Goal: Task Accomplishment & Management: Use online tool/utility

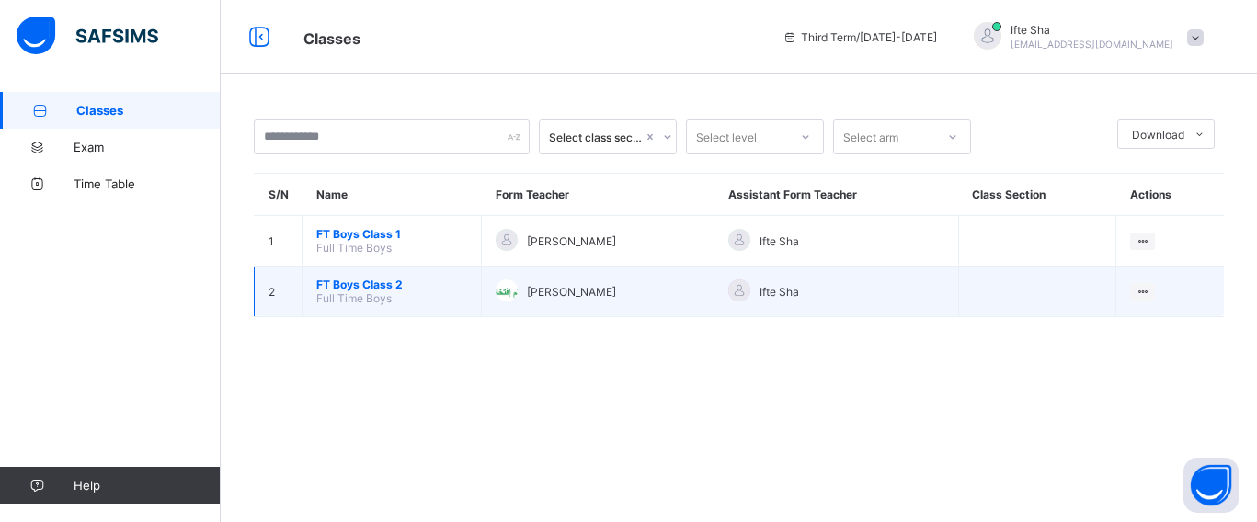
click at [346, 278] on span "FT Boys Class 2" at bounding box center [391, 285] width 151 height 14
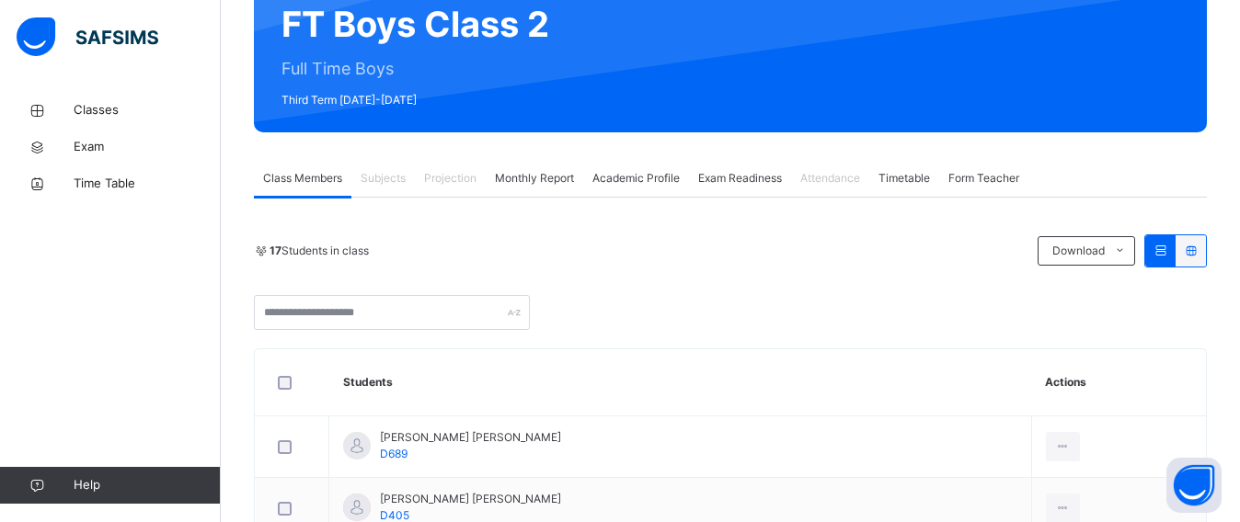
scroll to position [188, 0]
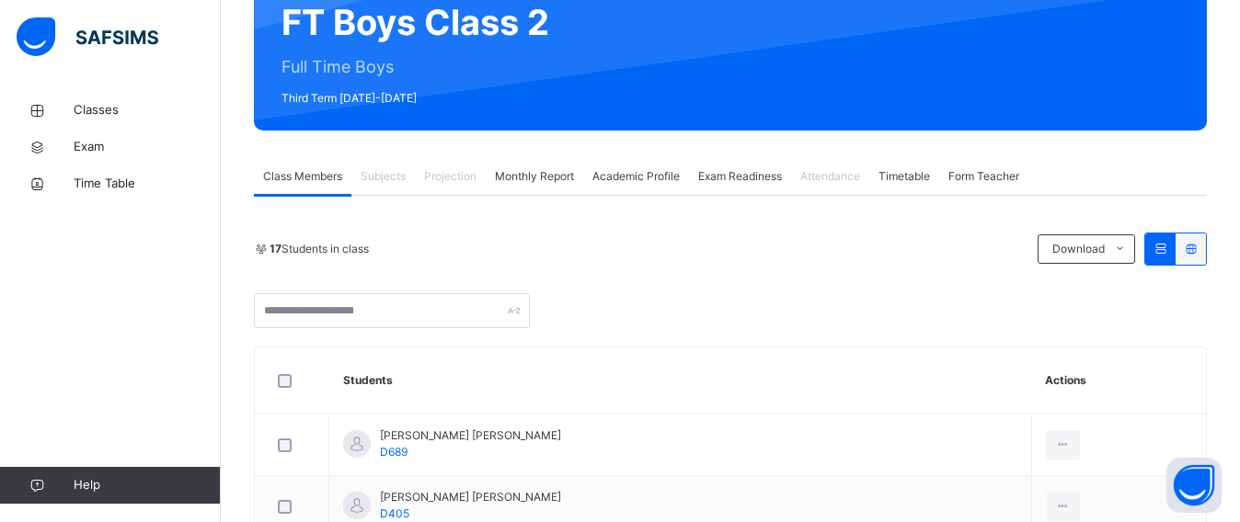
click at [451, 183] on span "Projection" at bounding box center [450, 176] width 52 height 17
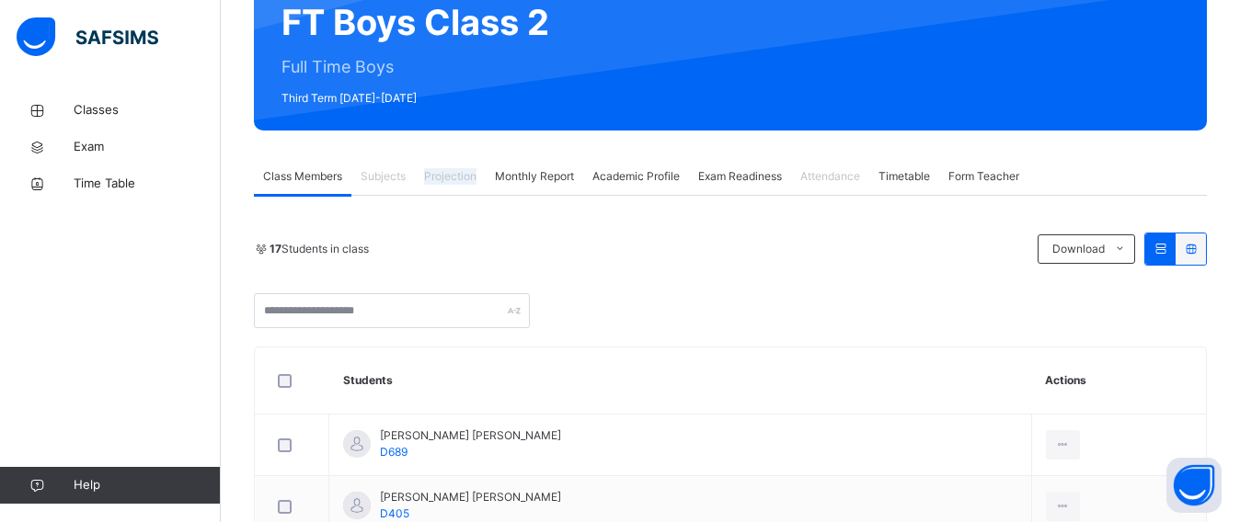
click at [451, 183] on span "Projection" at bounding box center [450, 176] width 52 height 17
click at [692, 314] on div at bounding box center [730, 310] width 953 height 35
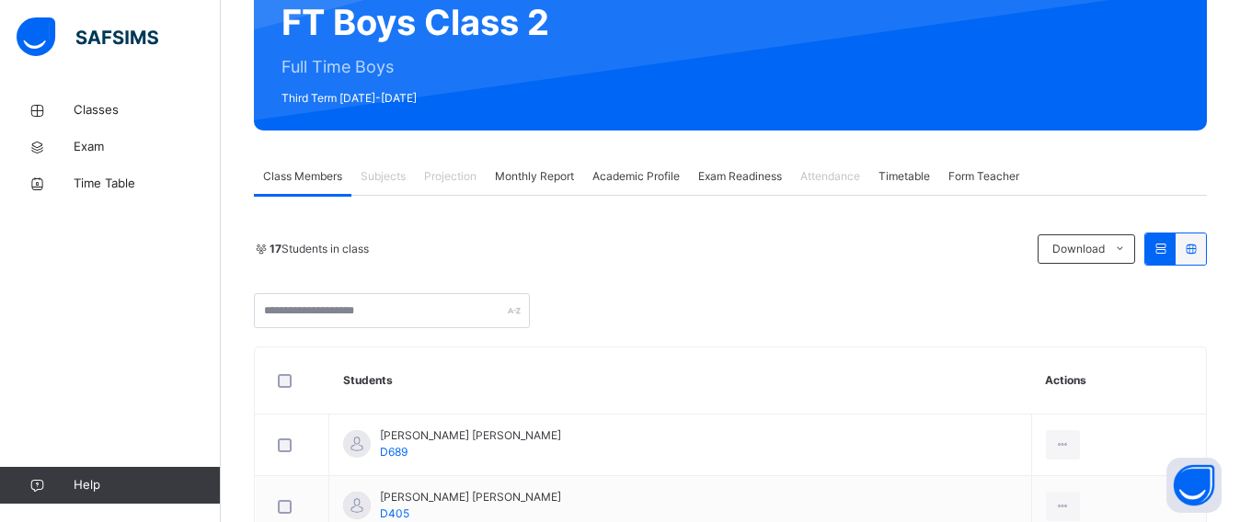
click at [530, 166] on div "Monthly Report" at bounding box center [534, 176] width 97 height 37
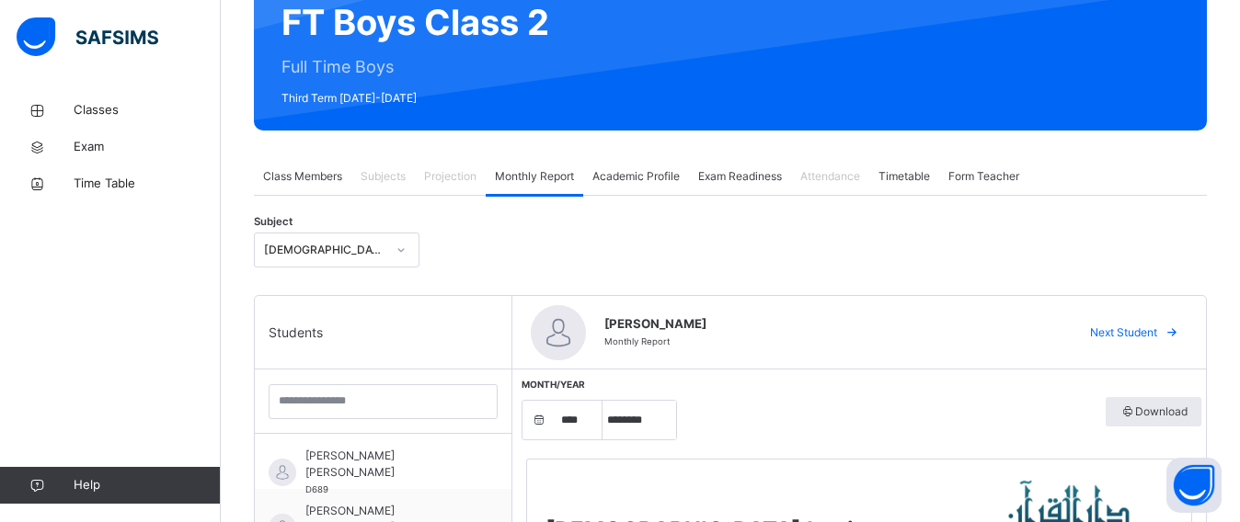
click at [437, 170] on span "Projection" at bounding box center [450, 176] width 52 height 17
click at [437, 171] on span "Projection" at bounding box center [450, 176] width 52 height 17
click at [436, 171] on span "Projection" at bounding box center [450, 176] width 52 height 17
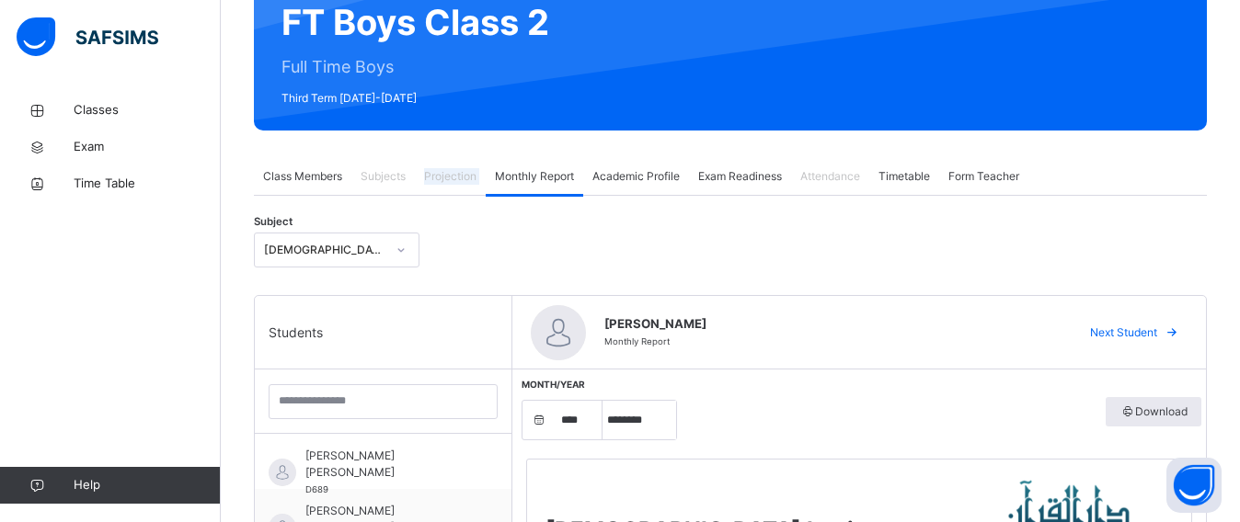
click at [436, 171] on span "Projection" at bounding box center [450, 176] width 52 height 17
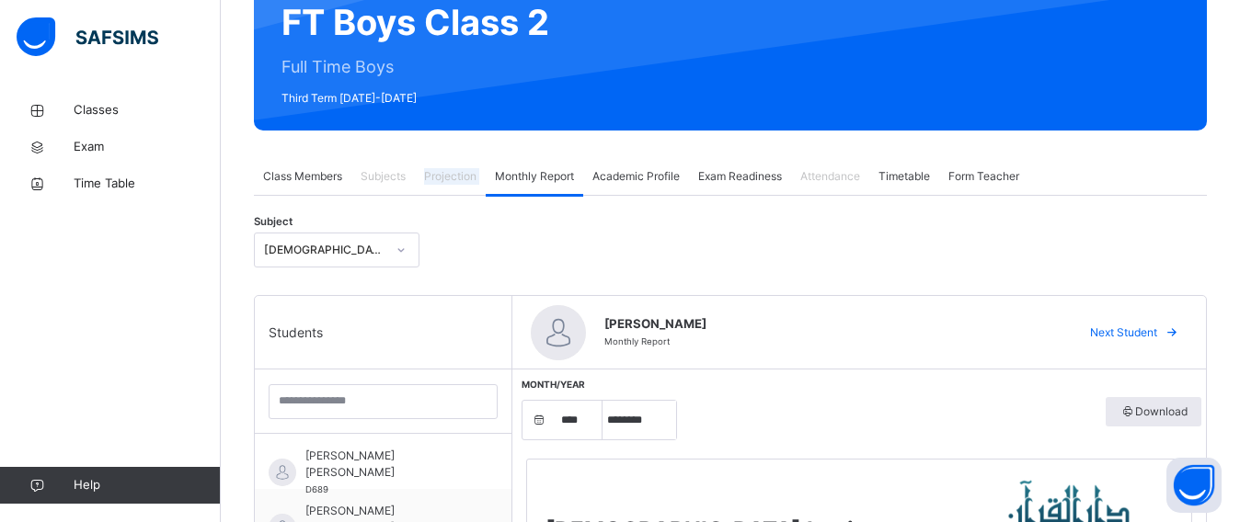
click at [436, 171] on span "Projection" at bounding box center [450, 176] width 52 height 17
click at [435, 172] on span "Projection" at bounding box center [450, 176] width 52 height 17
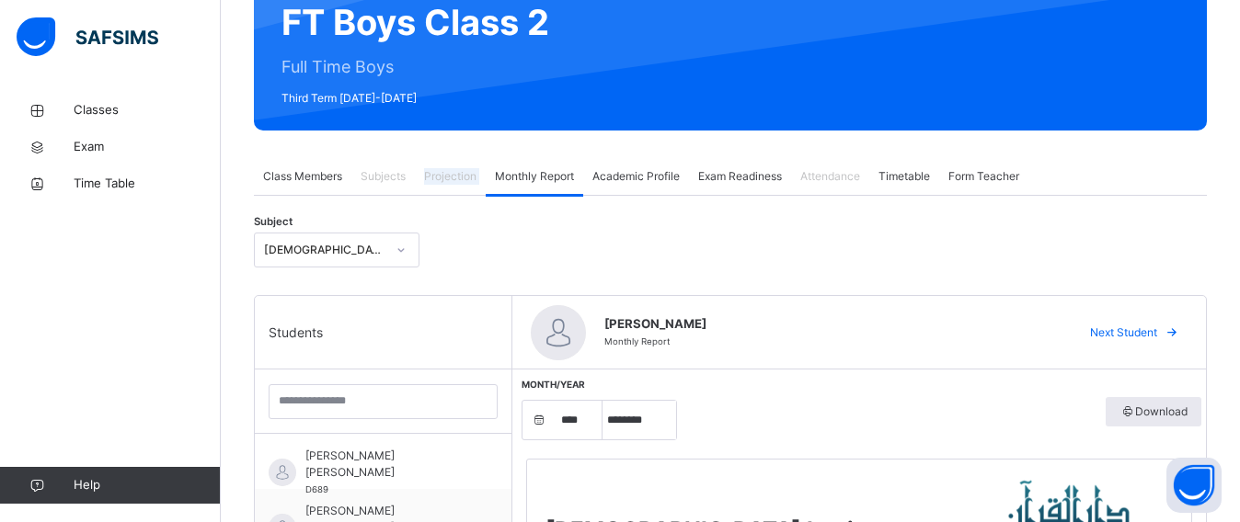
click at [435, 172] on span "Projection" at bounding box center [450, 176] width 52 height 17
click at [434, 172] on span "Projection" at bounding box center [450, 176] width 52 height 17
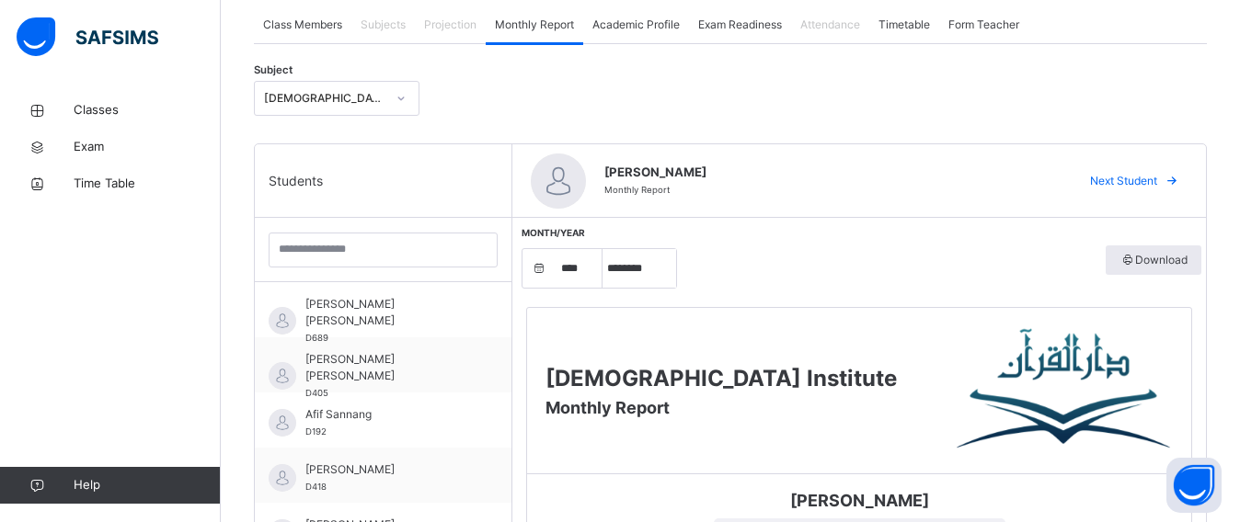
scroll to position [273, 0]
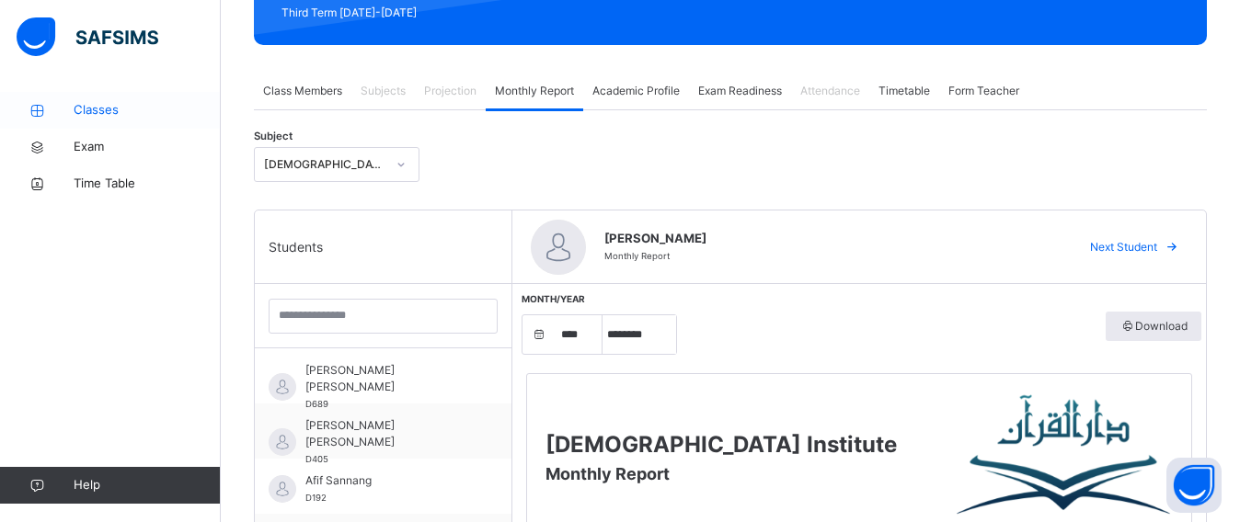
click at [75, 109] on span "Classes" at bounding box center [147, 110] width 147 height 18
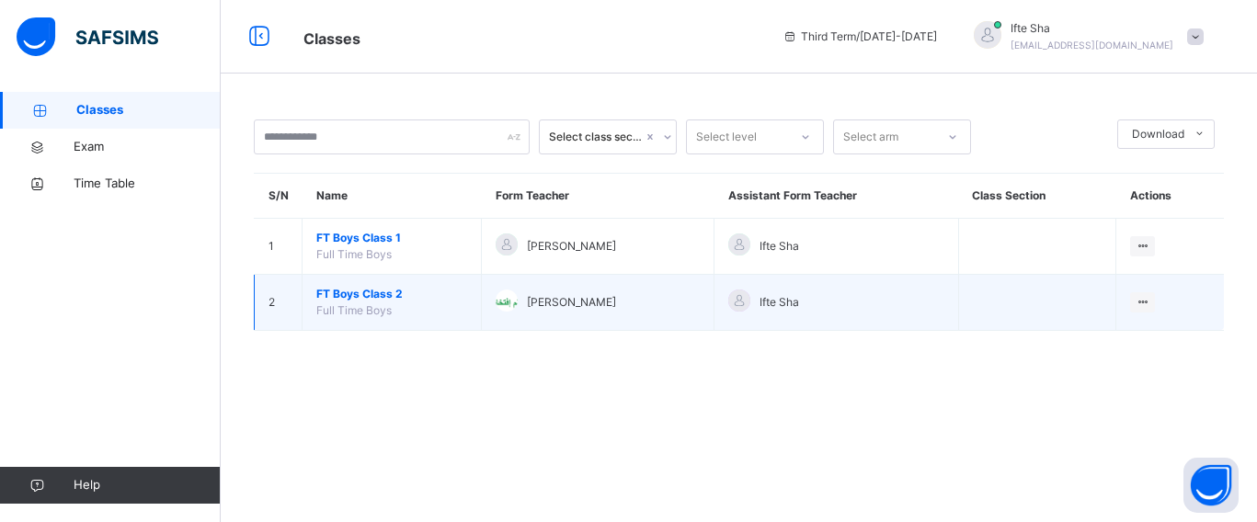
click at [408, 292] on span "FT Boys Class 2" at bounding box center [391, 294] width 151 height 17
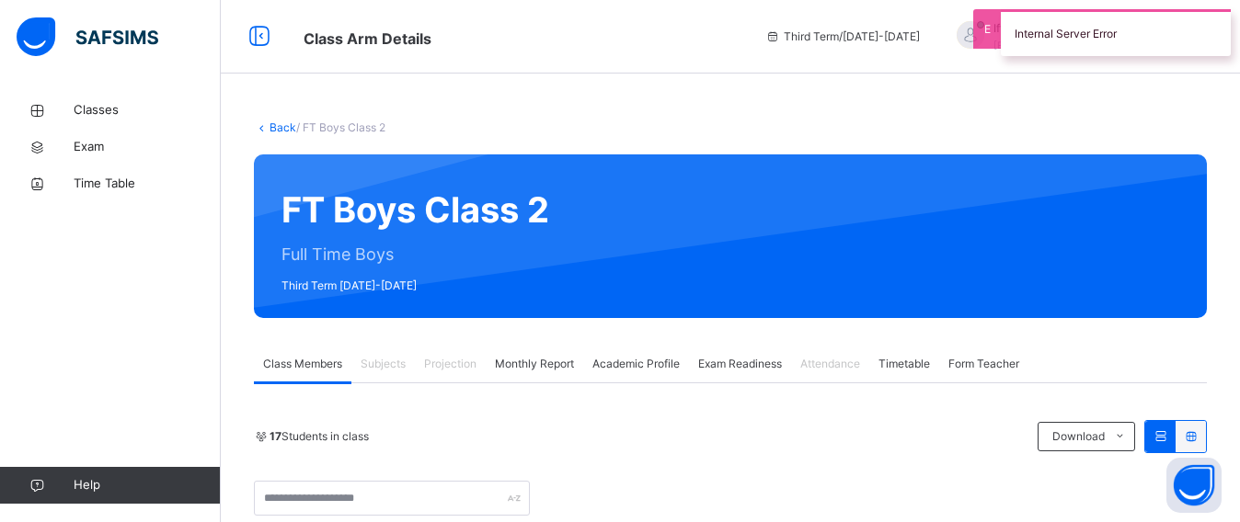
click at [471, 363] on span "Projection" at bounding box center [450, 364] width 52 height 17
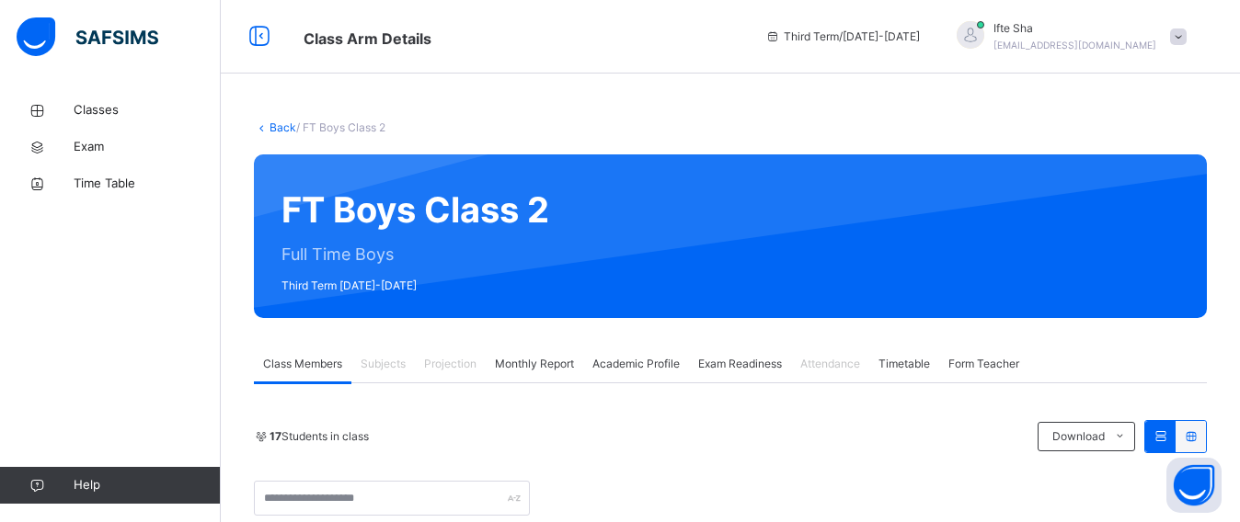
click at [471, 363] on span "Projection" at bounding box center [450, 364] width 52 height 17
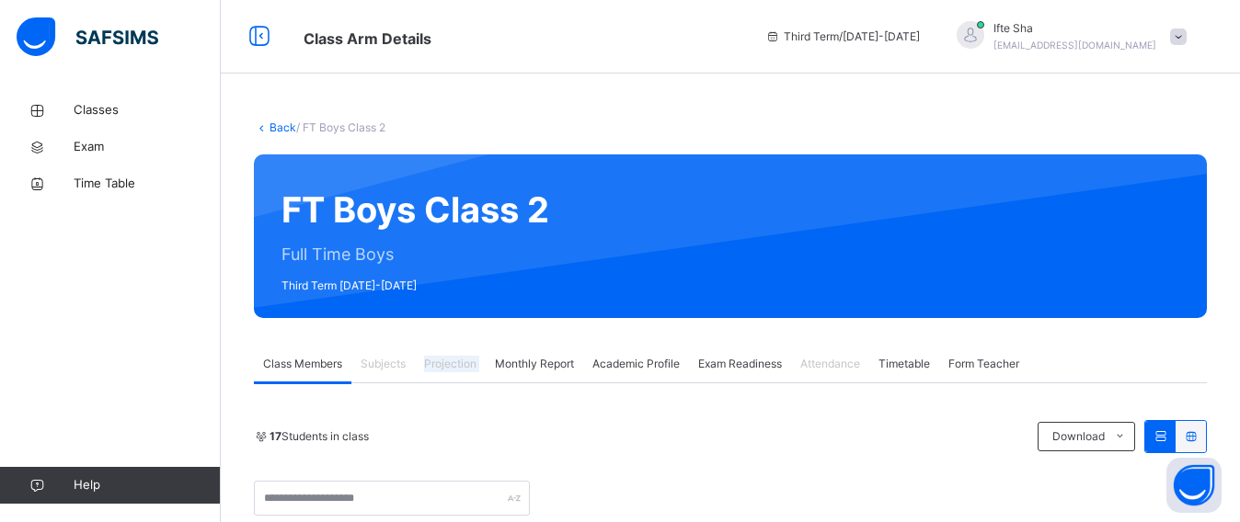
click at [471, 363] on span "Projection" at bounding box center [450, 364] width 52 height 17
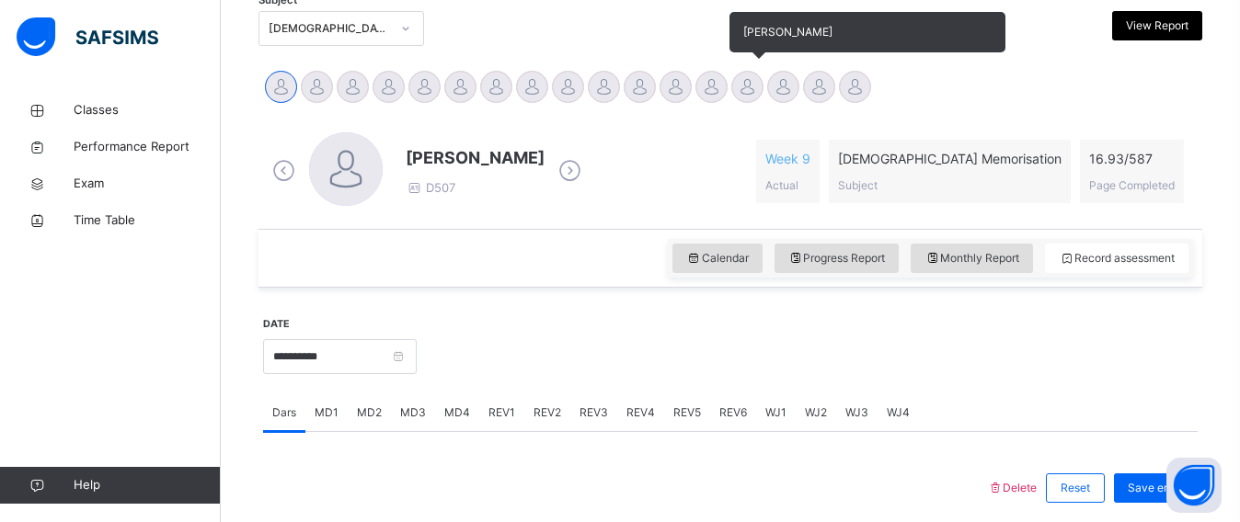
scroll to position [414, 0]
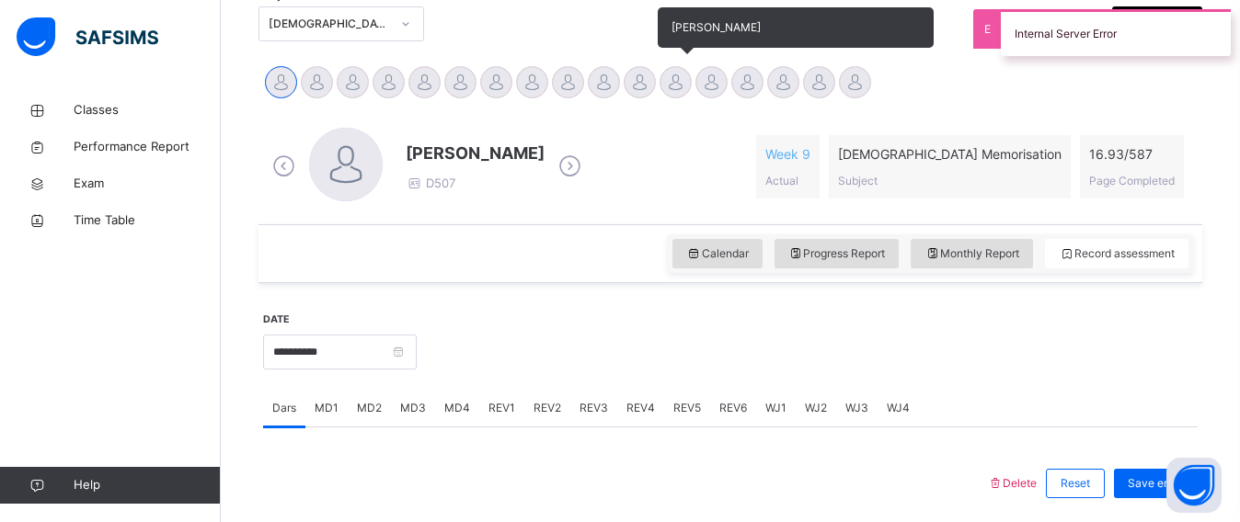
click at [684, 77] on div at bounding box center [675, 82] width 32 height 32
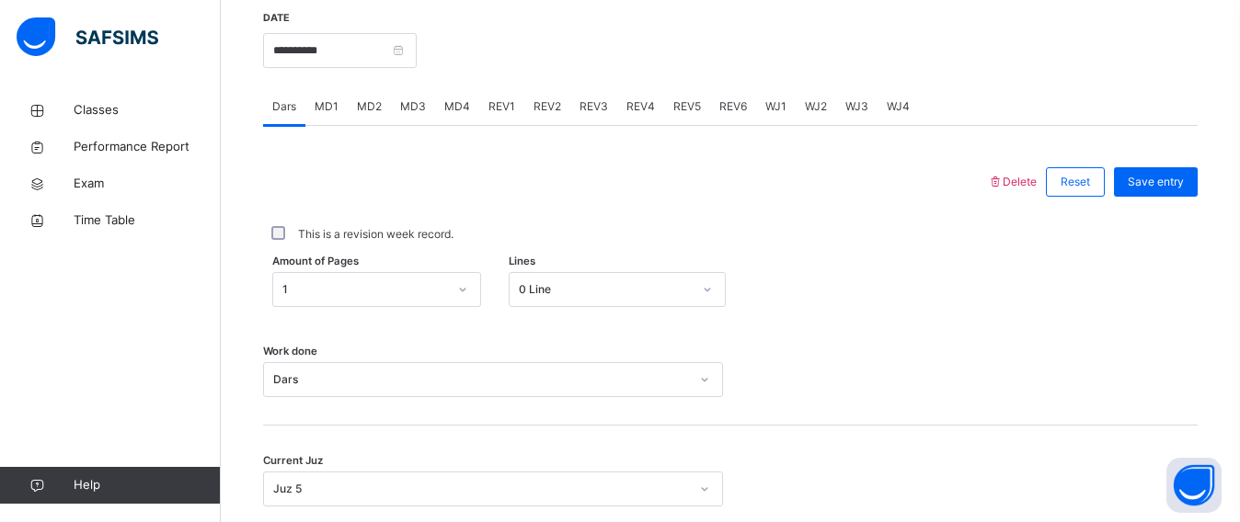
scroll to position [718, 0]
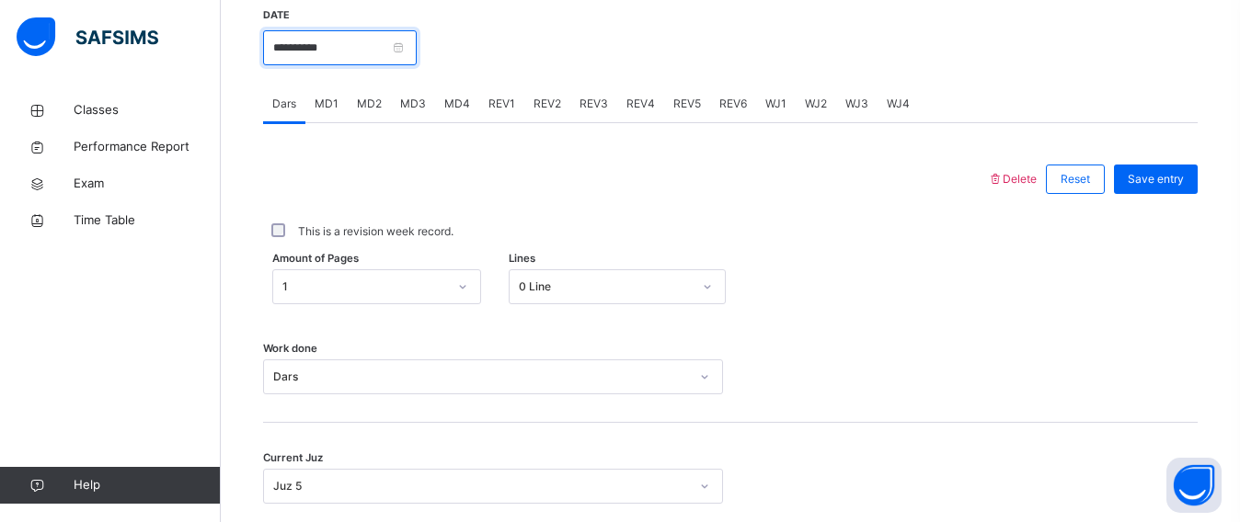
click at [417, 43] on input "**********" at bounding box center [340, 47] width 154 height 35
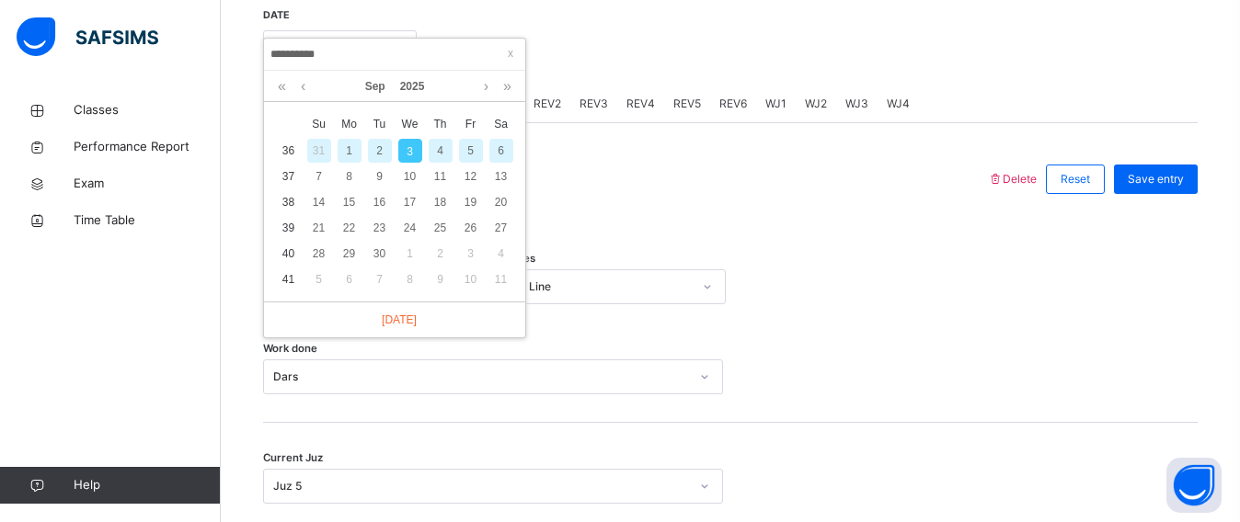
click at [346, 153] on div "1" at bounding box center [350, 151] width 24 height 24
type input "**********"
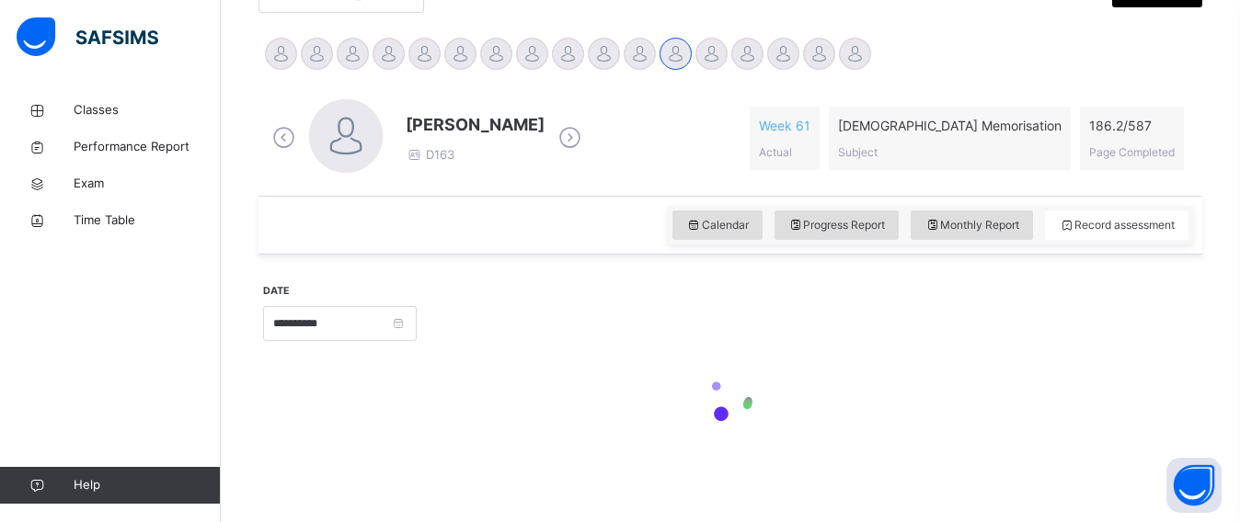
scroll to position [442, 0]
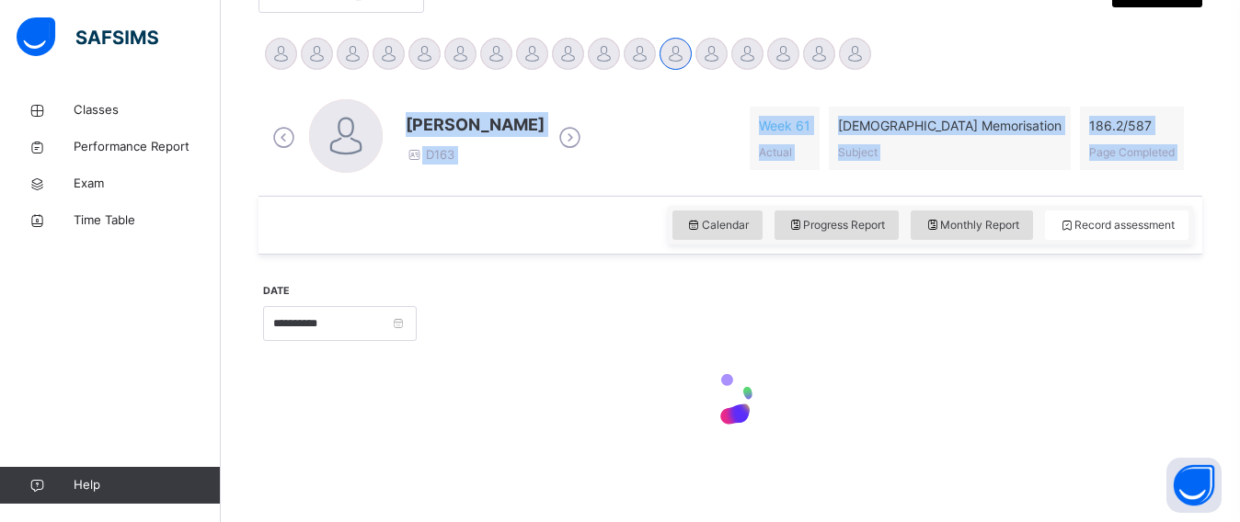
drag, startPoint x: 346, startPoint y: 153, endPoint x: 553, endPoint y: 252, distance: 229.6
click at [553, 252] on div "**********" at bounding box center [730, 249] width 944 height 445
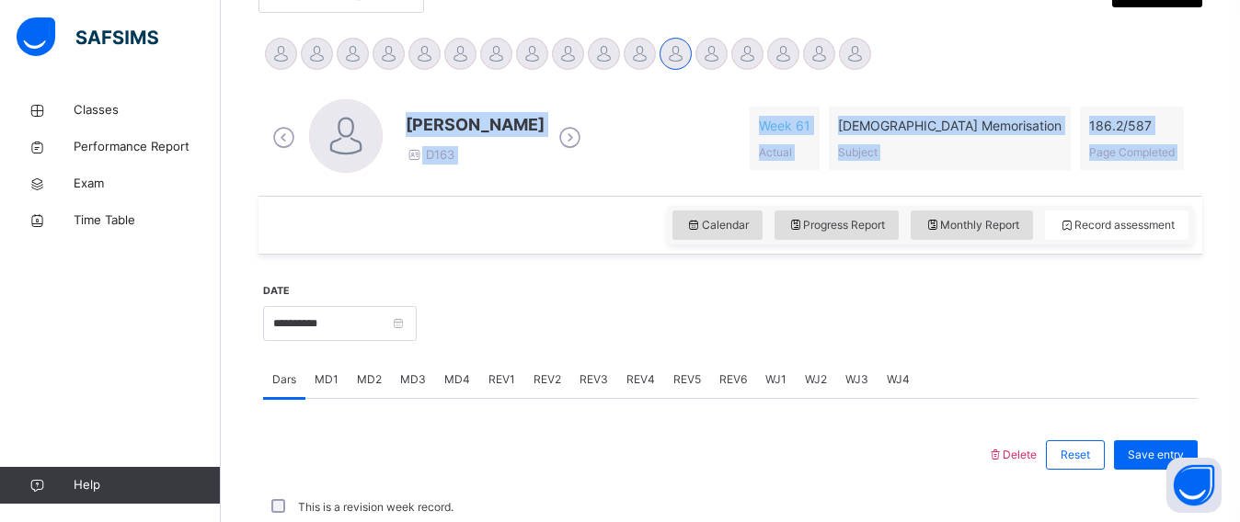
scroll to position [718, 0]
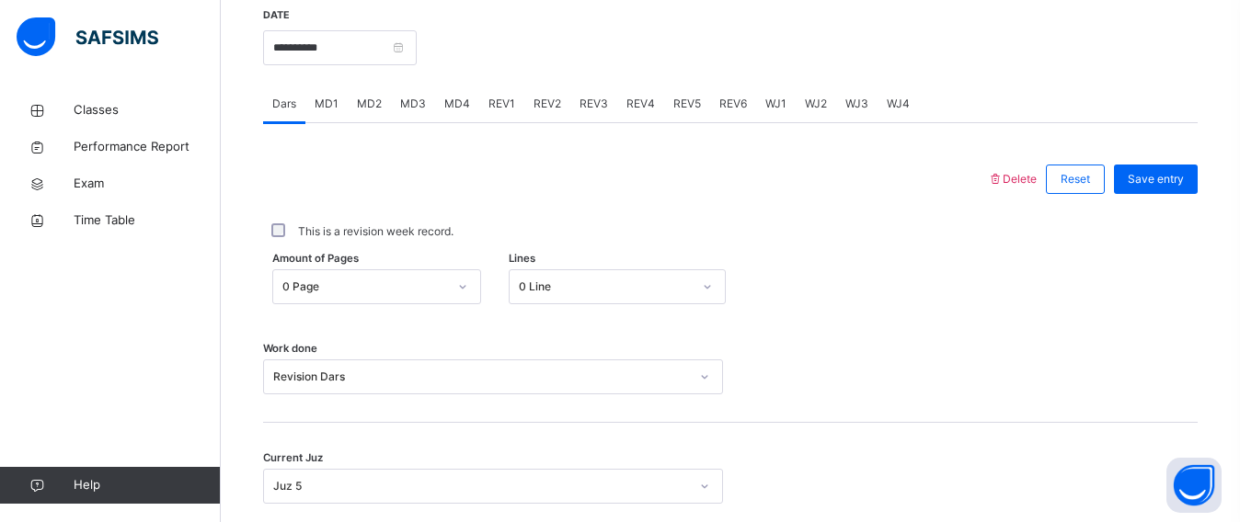
click at [620, 103] on div "REV4" at bounding box center [640, 104] width 47 height 37
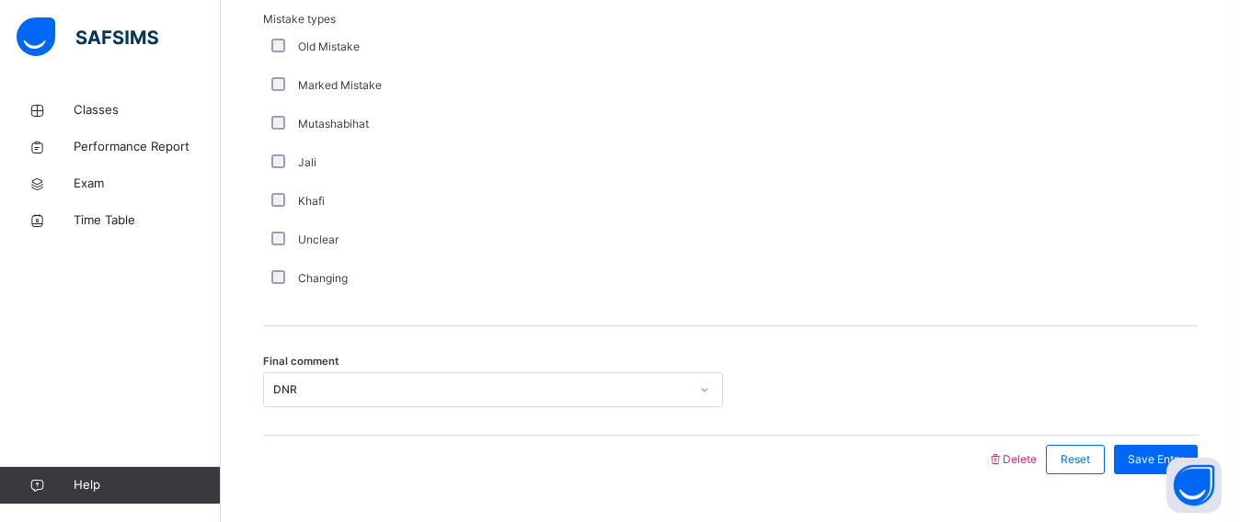
scroll to position [2095, 0]
click at [1139, 464] on div "Save Entry" at bounding box center [1156, 461] width 84 height 29
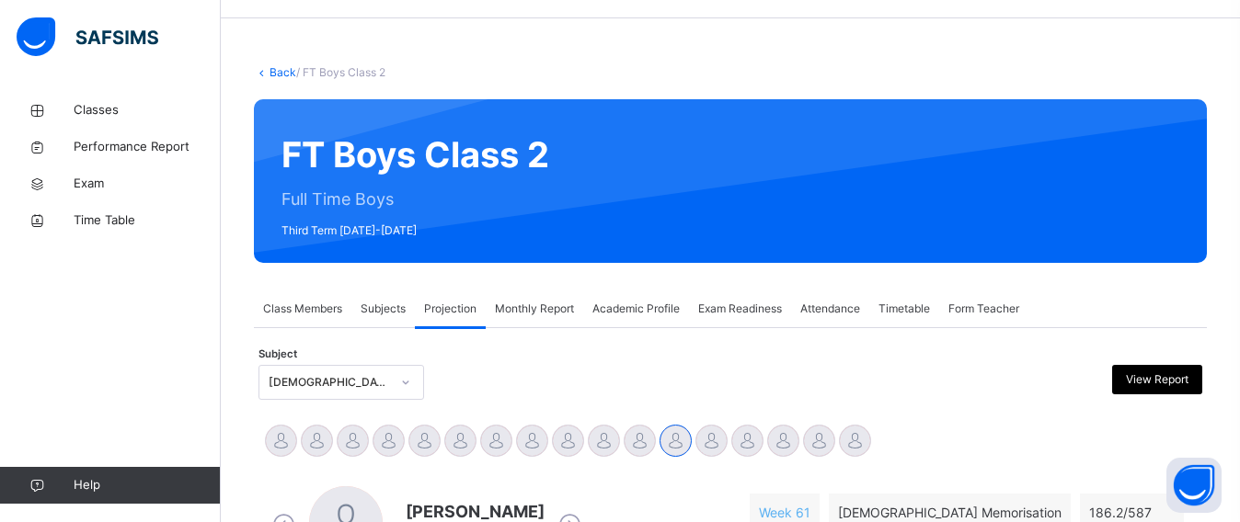
scroll to position [92, 0]
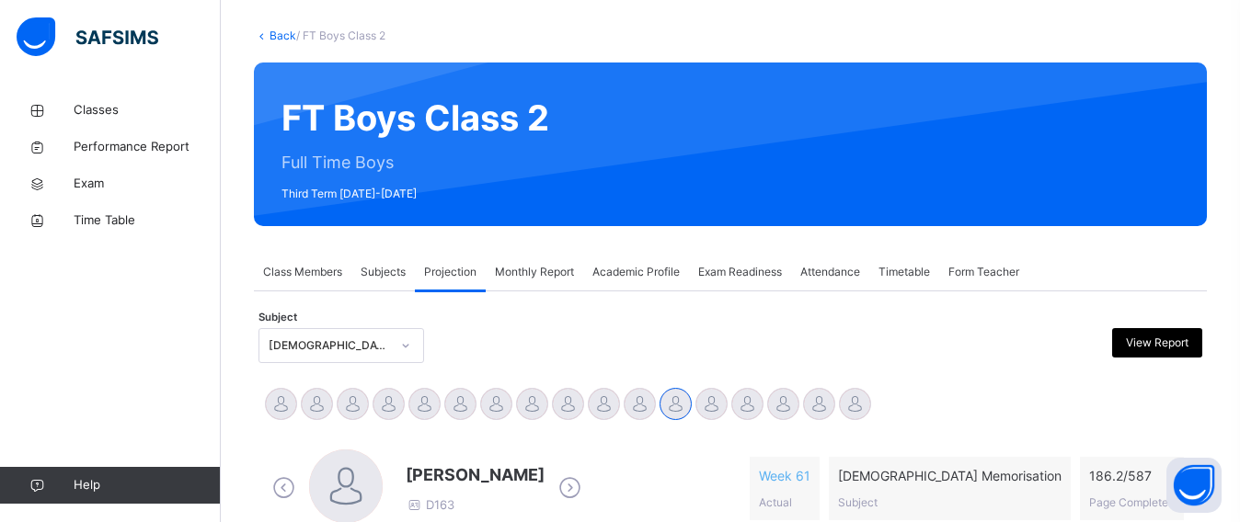
click at [514, 287] on div "Monthly Report" at bounding box center [534, 272] width 97 height 37
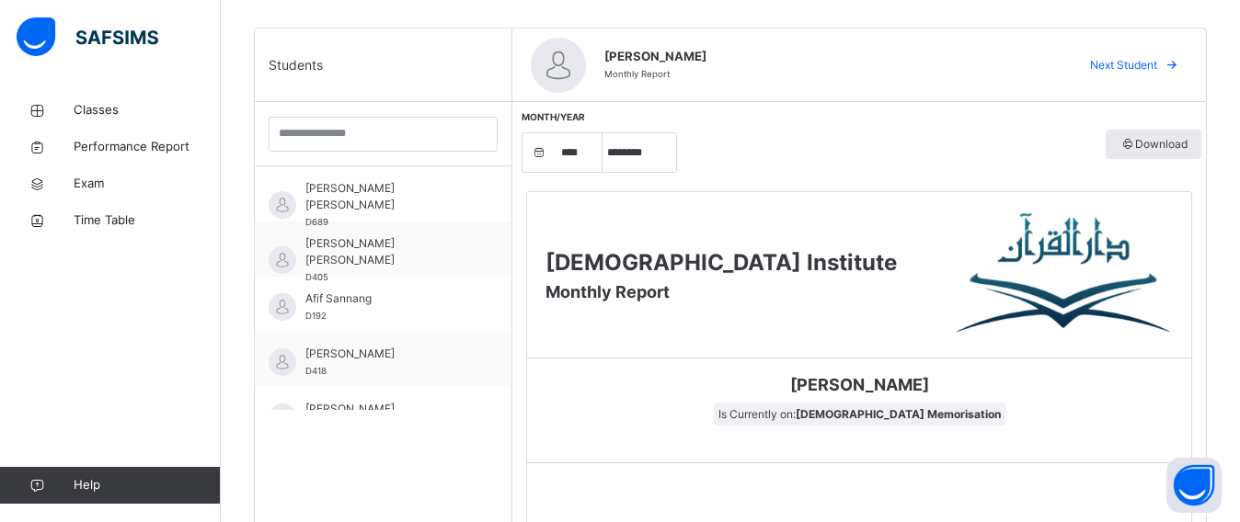
scroll to position [460, 0]
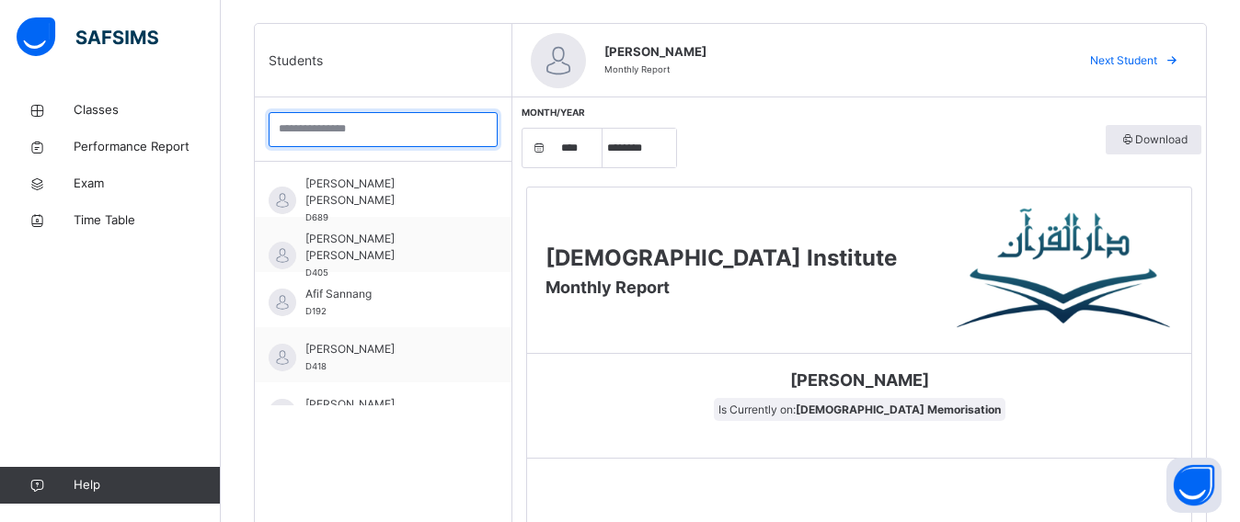
click at [451, 142] on input "search" at bounding box center [383, 129] width 229 height 35
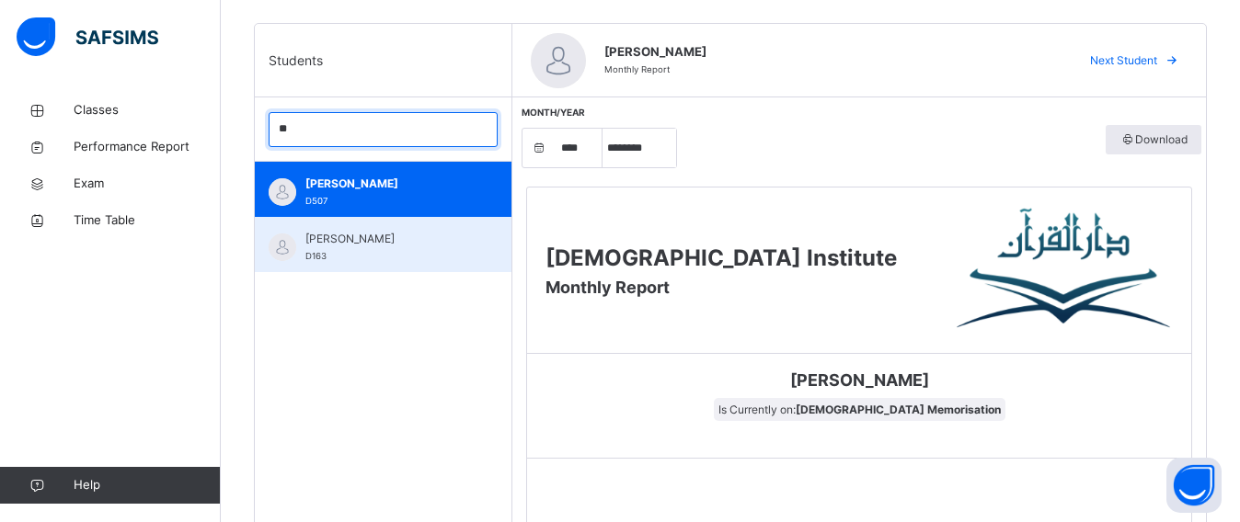
type input "**"
click at [354, 256] on div "[PERSON_NAME] D163" at bounding box center [387, 247] width 165 height 33
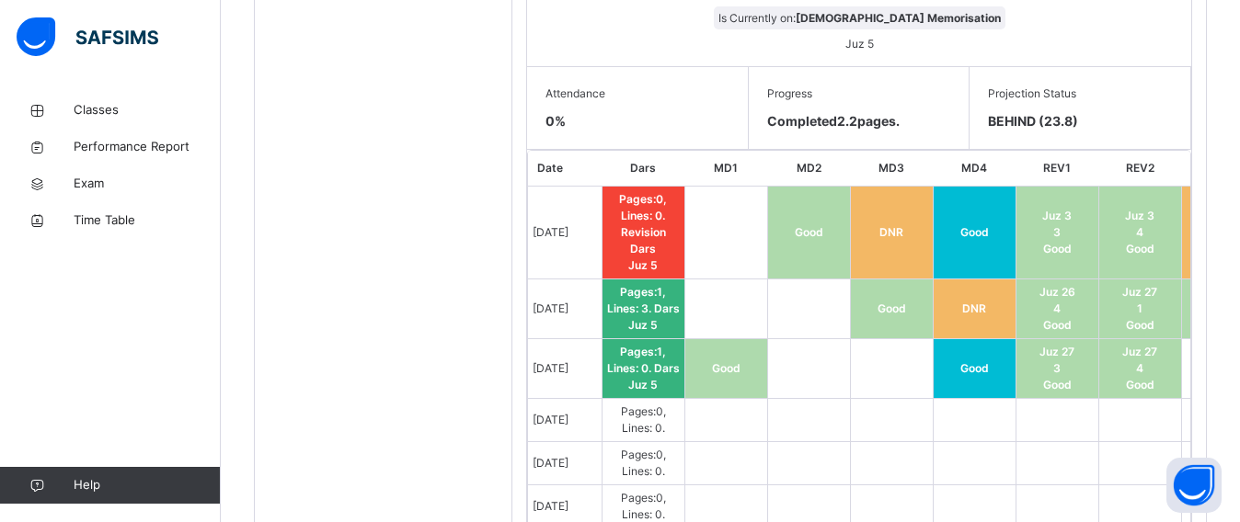
scroll to position [0, 0]
